Goal: Information Seeking & Learning: Learn about a topic

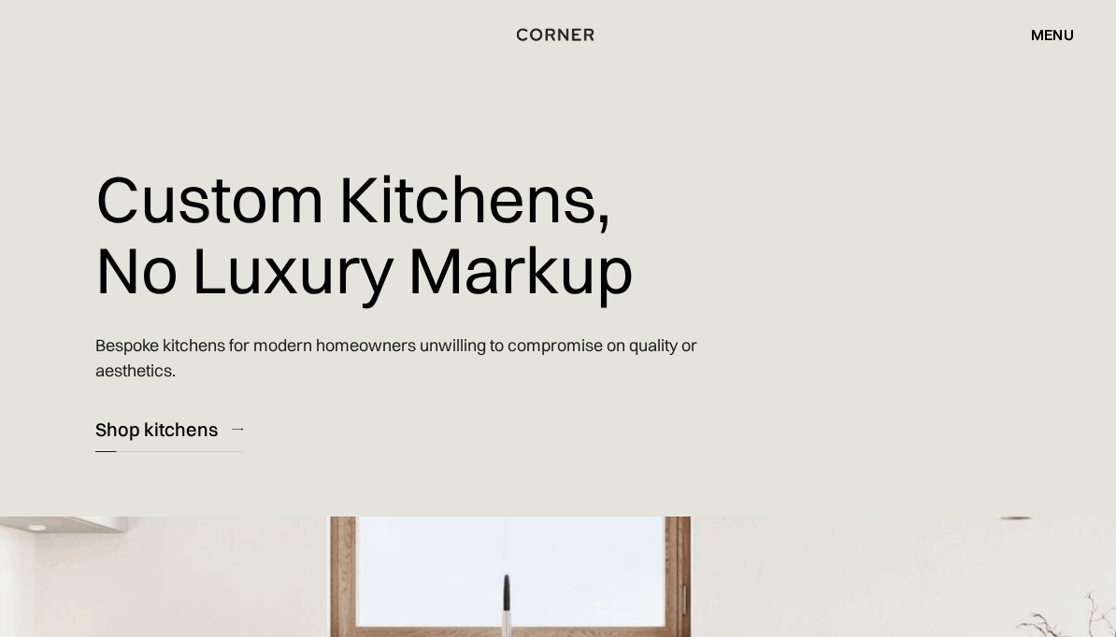
click at [128, 433] on div "Shop kitchens" at bounding box center [156, 429] width 122 height 25
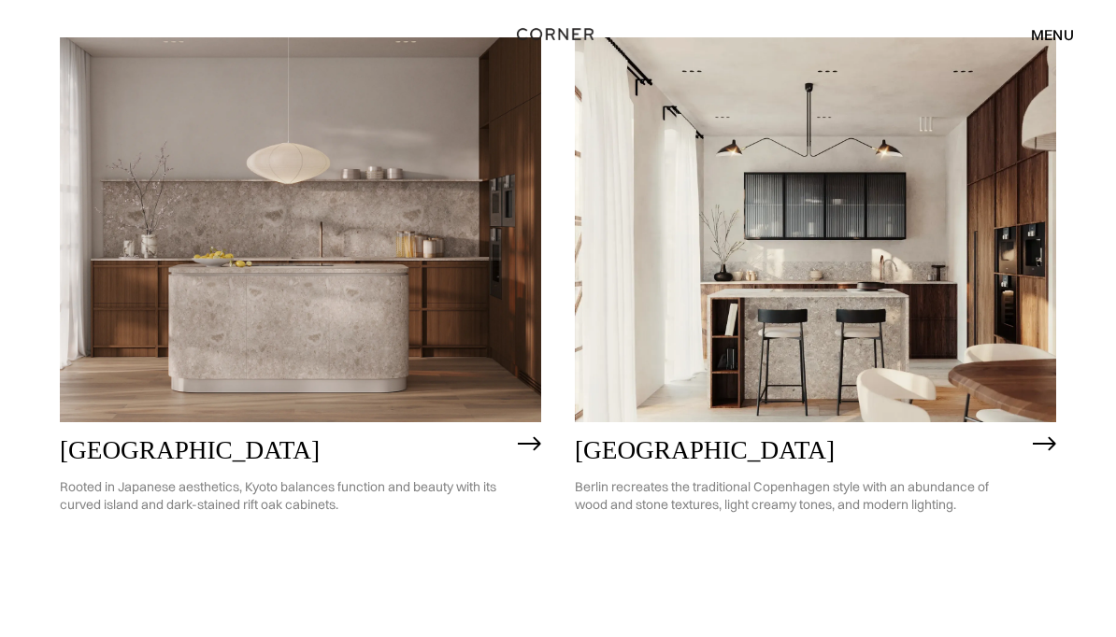
scroll to position [895, 0]
click at [136, 406] on img at bounding box center [300, 229] width 481 height 385
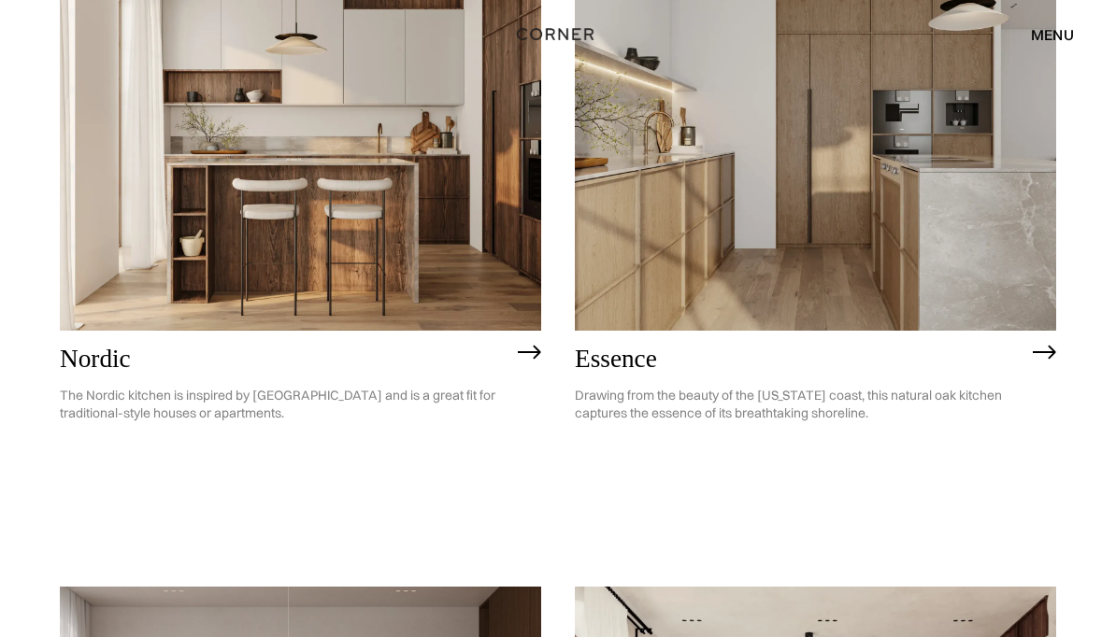
scroll to position [254, 0]
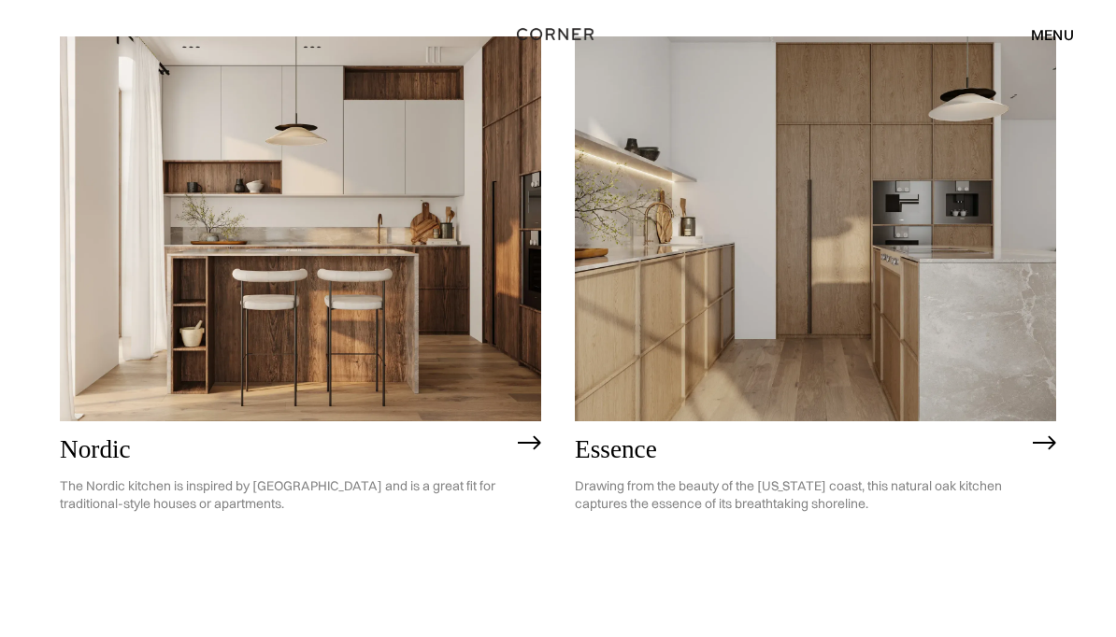
click at [1035, 450] on img at bounding box center [1044, 443] width 23 height 15
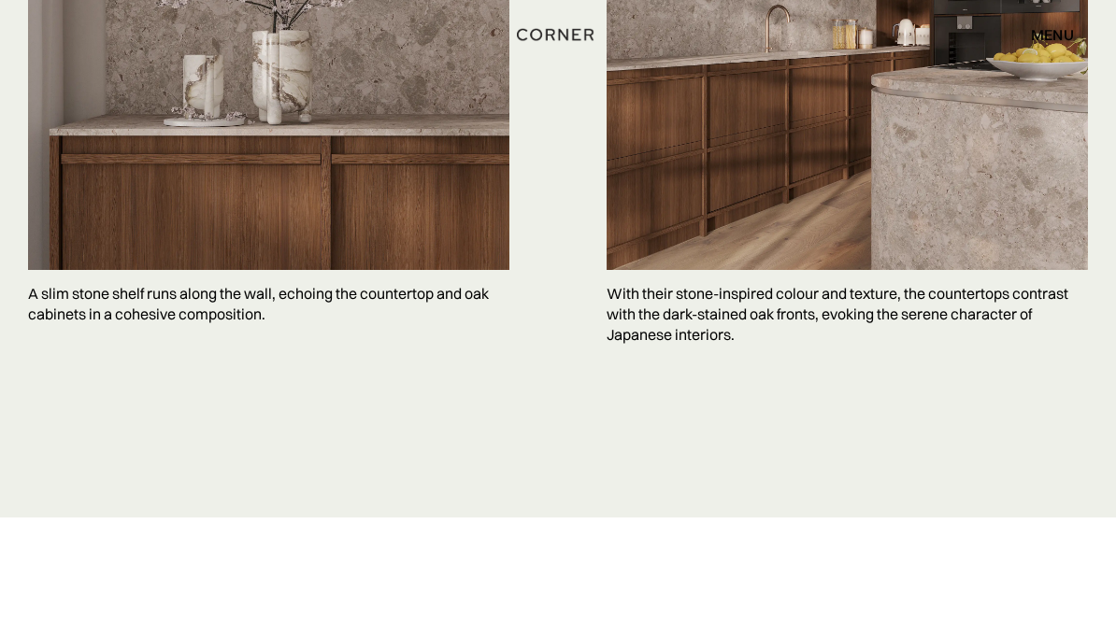
scroll to position [4526, 0]
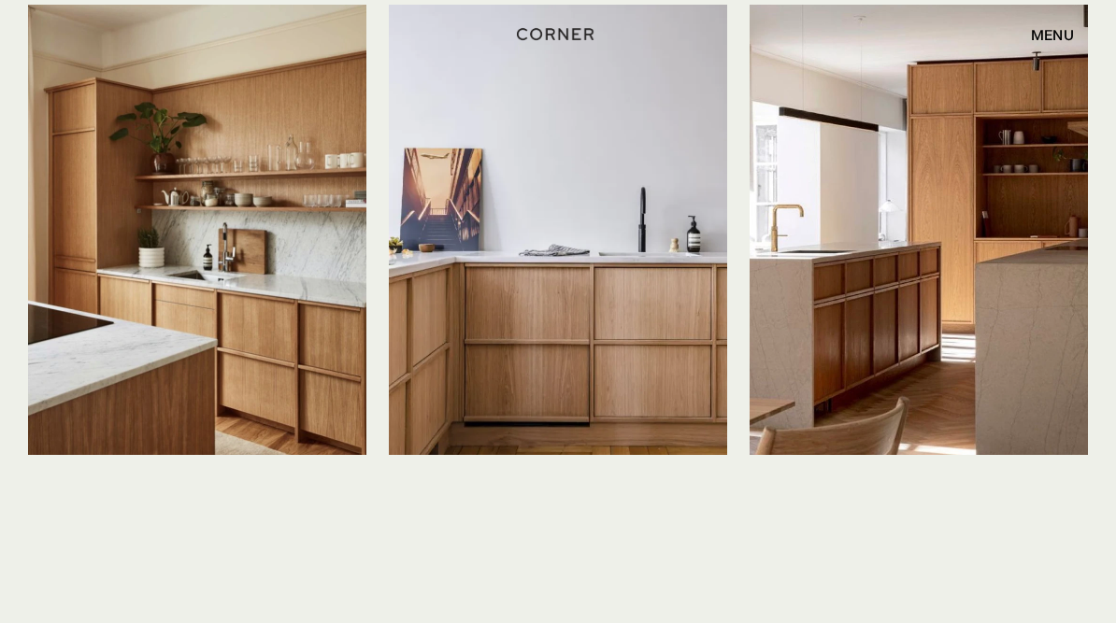
scroll to position [4194, 0]
